Goal: Transaction & Acquisition: Purchase product/service

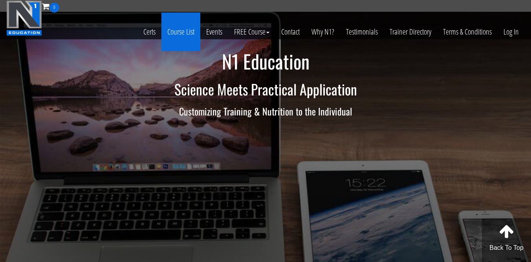
click at [177, 26] on link "Course List" at bounding box center [180, 32] width 39 height 38
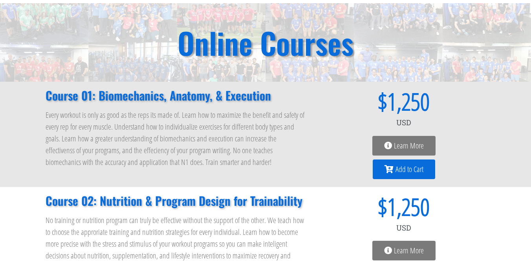
scroll to position [53, 0]
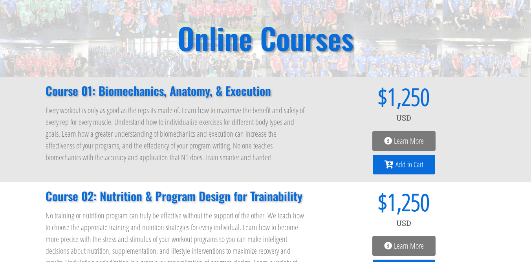
click at [390, 167] on icon at bounding box center [388, 165] width 9 height 8
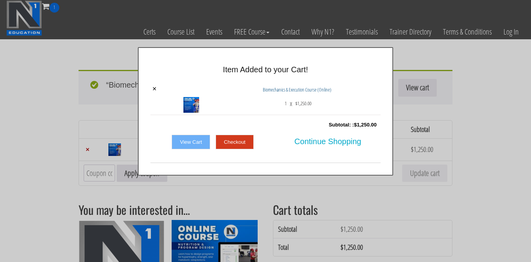
click at [189, 139] on link "View Cart" at bounding box center [190, 142] width 38 height 15
click at [233, 142] on link "Checkout" at bounding box center [234, 142] width 38 height 15
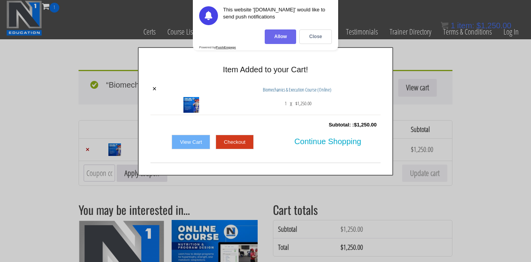
click at [287, 35] on div "Allow" at bounding box center [279, 36] width 31 height 15
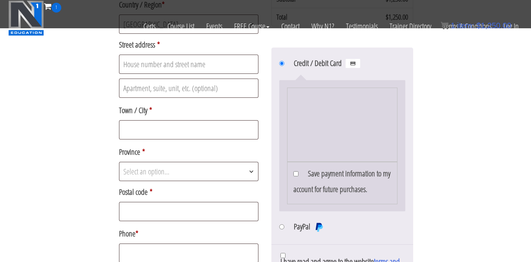
scroll to position [249, 0]
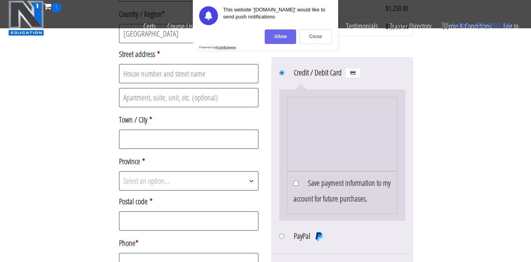
click at [285, 36] on div "Allow" at bounding box center [279, 36] width 31 height 15
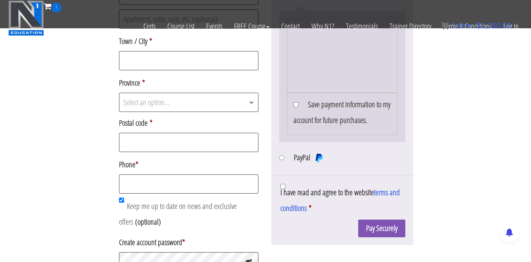
scroll to position [332, 0]
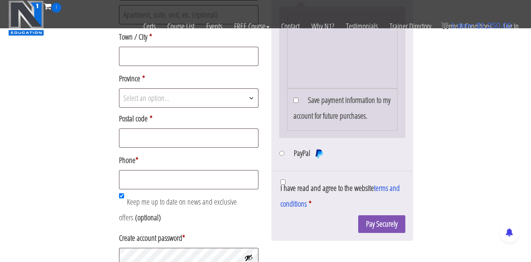
click at [286, 154] on li "PayPal Pay via PayPal." at bounding box center [342, 154] width 126 height 18
click at [284, 154] on li "PayPal Pay via PayPal." at bounding box center [342, 154] width 126 height 18
click at [281, 156] on input "PayPal" at bounding box center [281, 153] width 5 height 5
radio input "true"
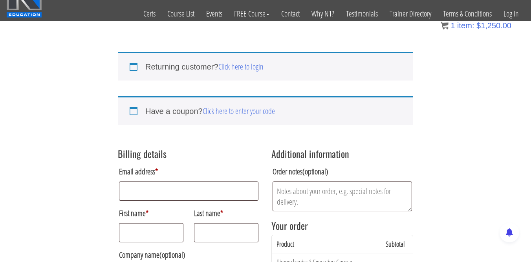
scroll to position [0, 0]
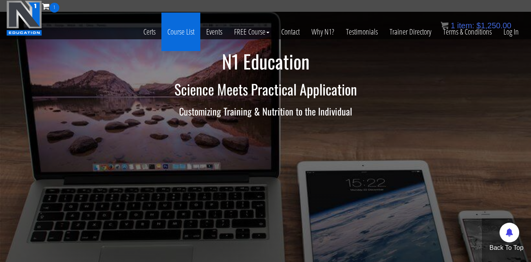
click at [184, 27] on link "Course List" at bounding box center [180, 32] width 39 height 38
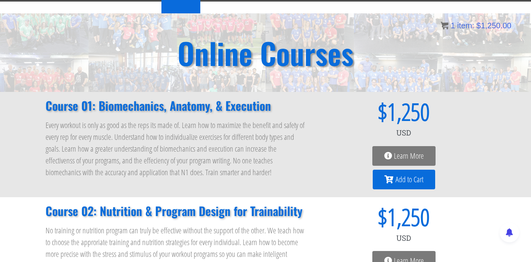
scroll to position [19, 0]
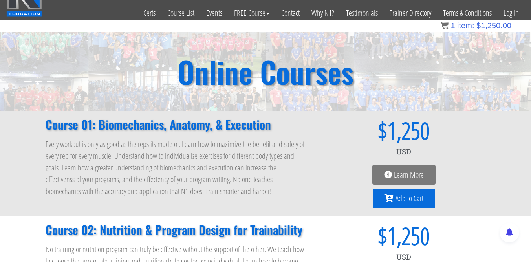
click at [388, 171] on icon at bounding box center [388, 175] width 8 height 8
click at [403, 175] on span "Learn More" at bounding box center [409, 175] width 30 height 8
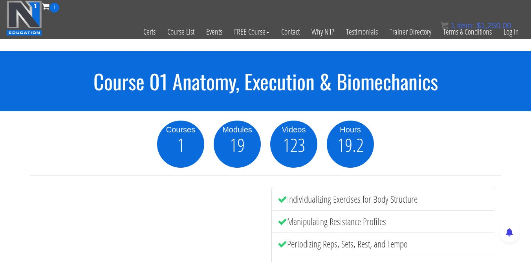
scroll to position [14, 0]
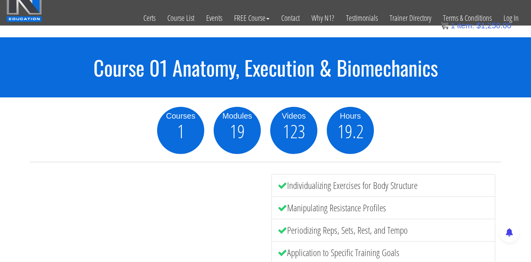
click at [243, 128] on span "19" at bounding box center [237, 131] width 15 height 19
drag, startPoint x: 282, startPoint y: 132, endPoint x: 350, endPoint y: 138, distance: 68.5
click at [350, 138] on div "Courses 1 Modules 19 Videos 123 Hours 19.2" at bounding box center [265, 130] width 226 height 47
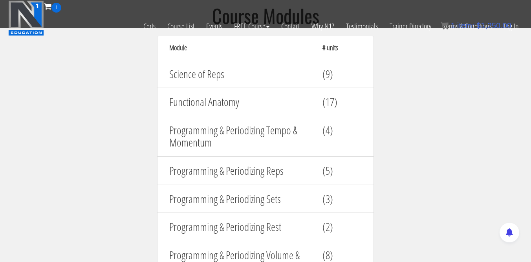
scroll to position [881, 0]
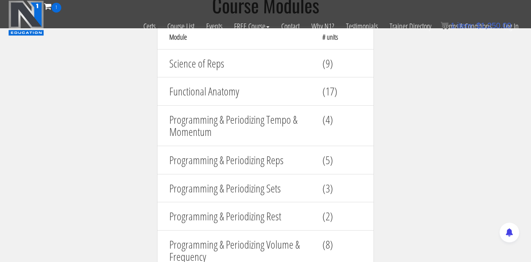
click at [328, 63] on h4 "(9)" at bounding box center [341, 63] width 39 height 12
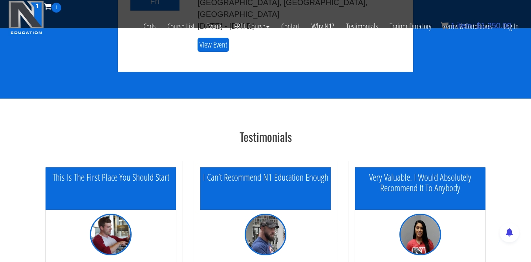
scroll to position [2248, 0]
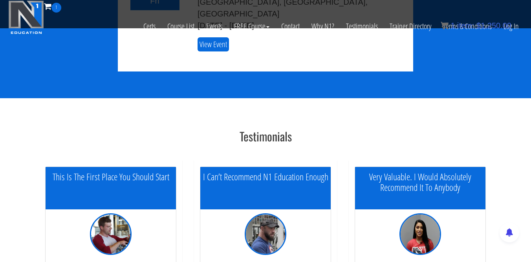
click at [422, 213] on img at bounding box center [420, 234] width 42 height 42
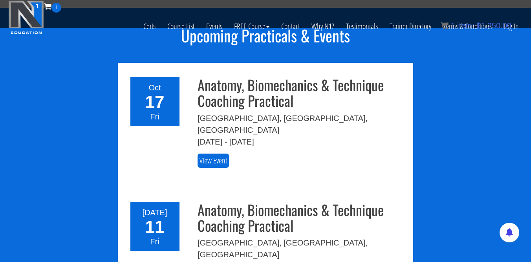
scroll to position [1399, 0]
